Goal: Transaction & Acquisition: Purchase product/service

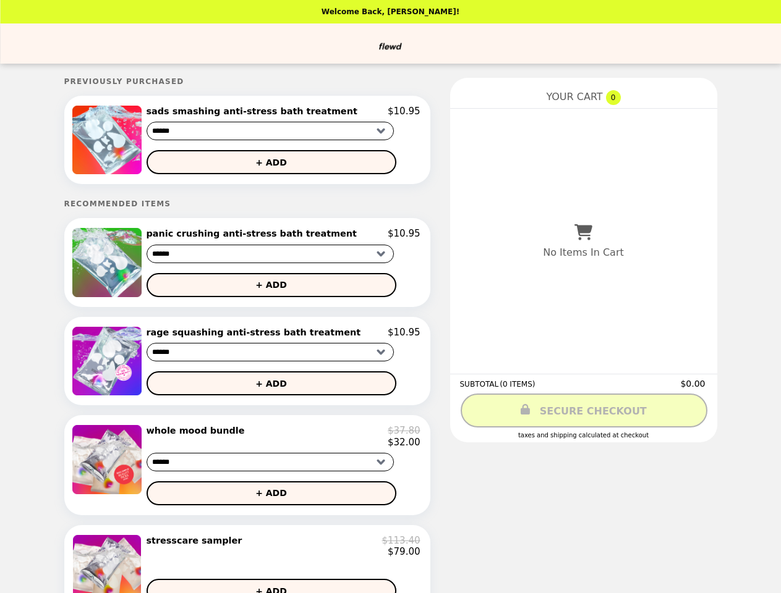
click at [111, 142] on img at bounding box center [108, 140] width 72 height 69
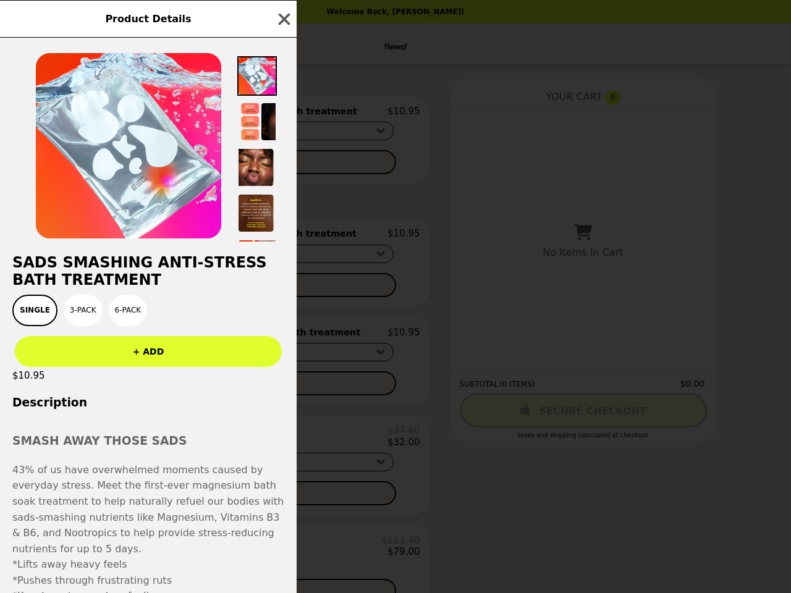
click at [283, 113] on div "Product Details sads smashing anti-stress bath treatment Single 3-Pack 6-Pack +…" at bounding box center [395, 296] width 791 height 593
click at [274, 164] on img at bounding box center [257, 168] width 40 height 40
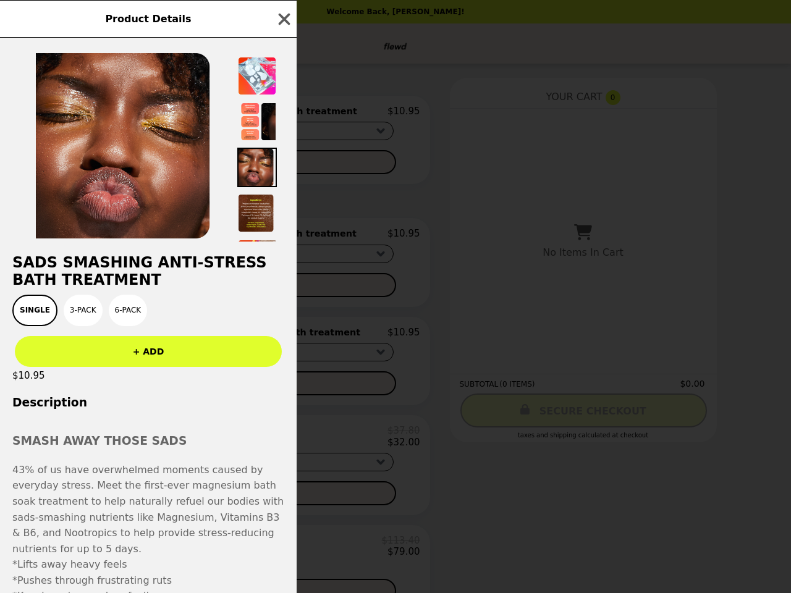
click at [111, 266] on h2 "sads smashing anti-stress bath treatment" at bounding box center [148, 271] width 297 height 35
click at [283, 238] on div "Product Details sads smashing anti-stress bath treatment Single 3-Pack 6-Pack +…" at bounding box center [395, 296] width 791 height 593
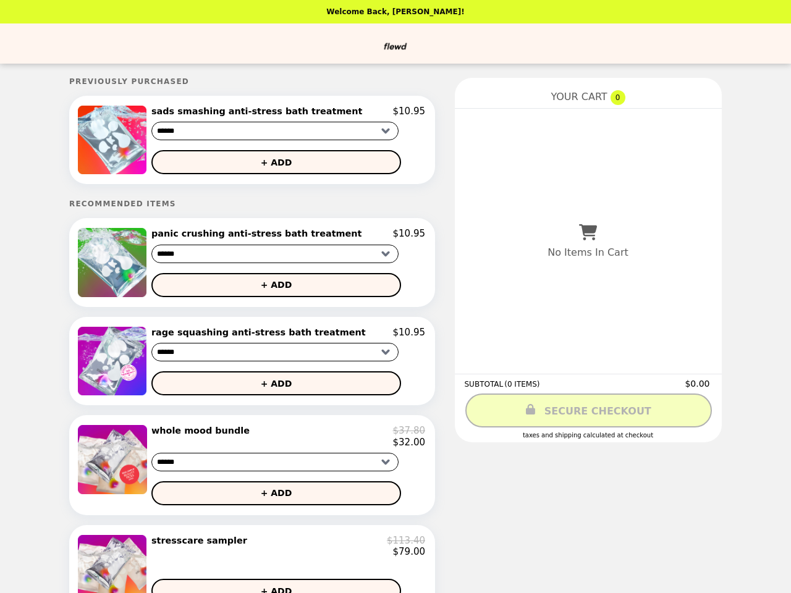
click at [274, 289] on button "+ ADD" at bounding box center [276, 285] width 250 height 24
click at [111, 366] on img at bounding box center [114, 361] width 72 height 69
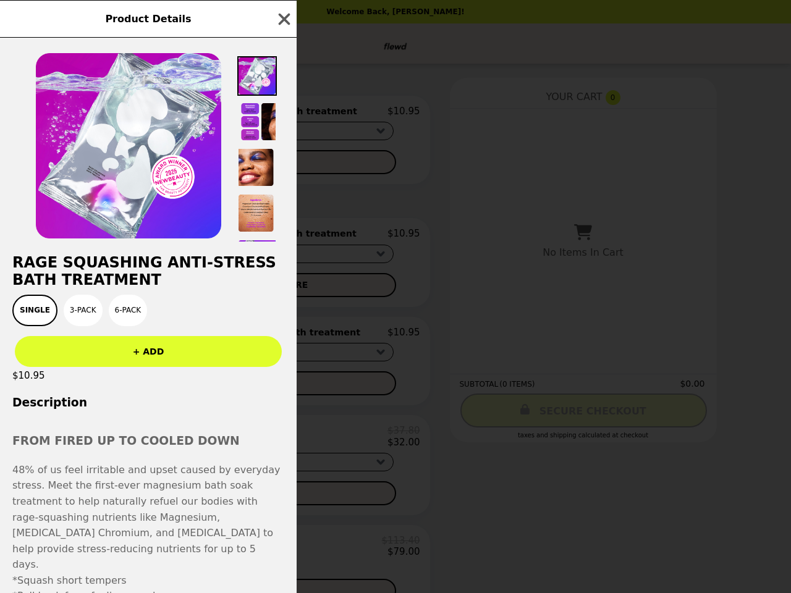
click at [283, 337] on div "Product Details rage squashing anti-stress bath treatment Single 3-Pack 6-Pack …" at bounding box center [395, 296] width 791 height 593
click at [274, 384] on div "$10.95" at bounding box center [148, 375] width 297 height 17
click at [111, 472] on p "48% of us feel irritable and upset caused by everyday stress. Meet the first-ev…" at bounding box center [148, 517] width 272 height 111
